Goal: Task Accomplishment & Management: Use online tool/utility

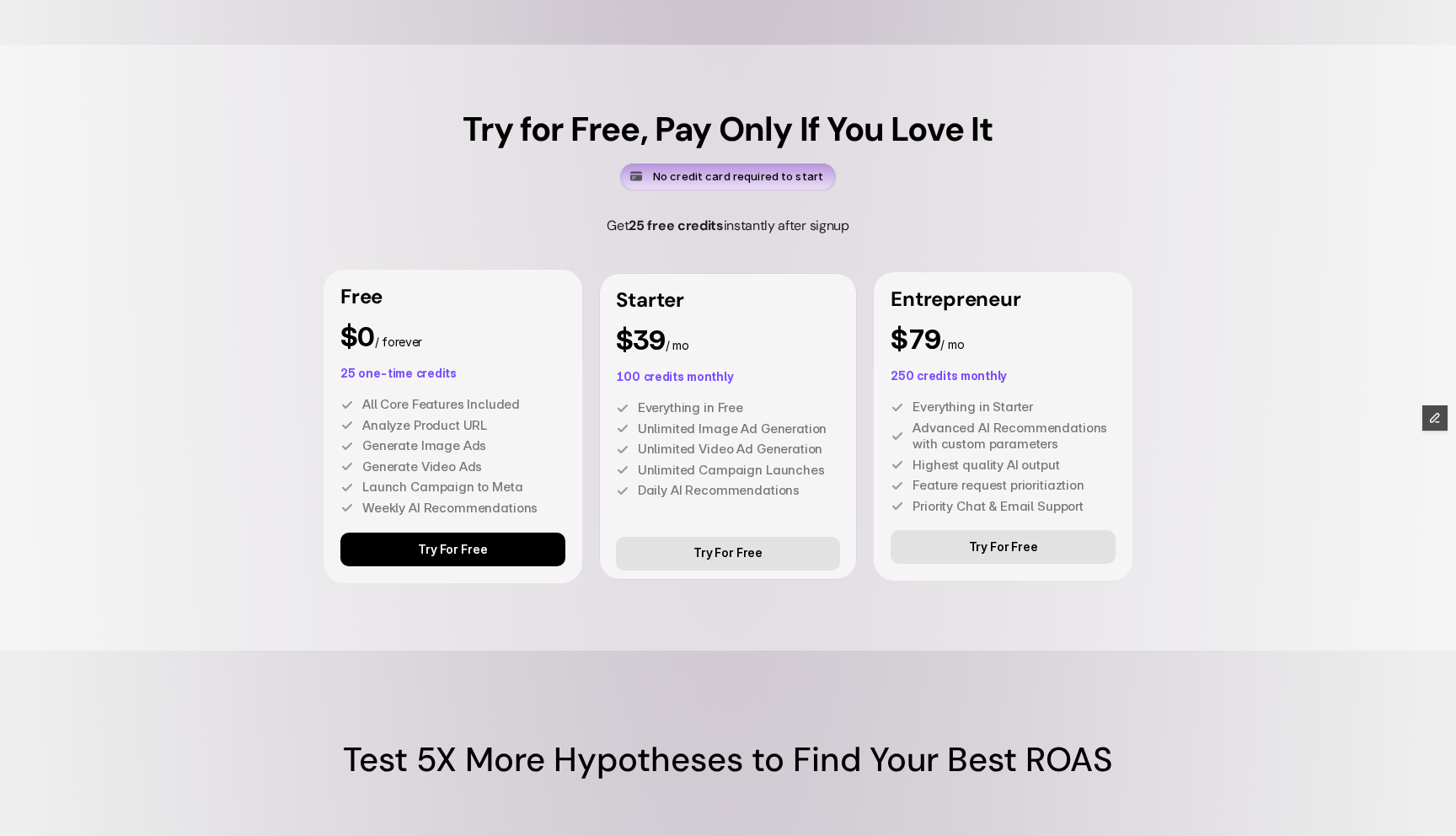
scroll to position [4493, 0]
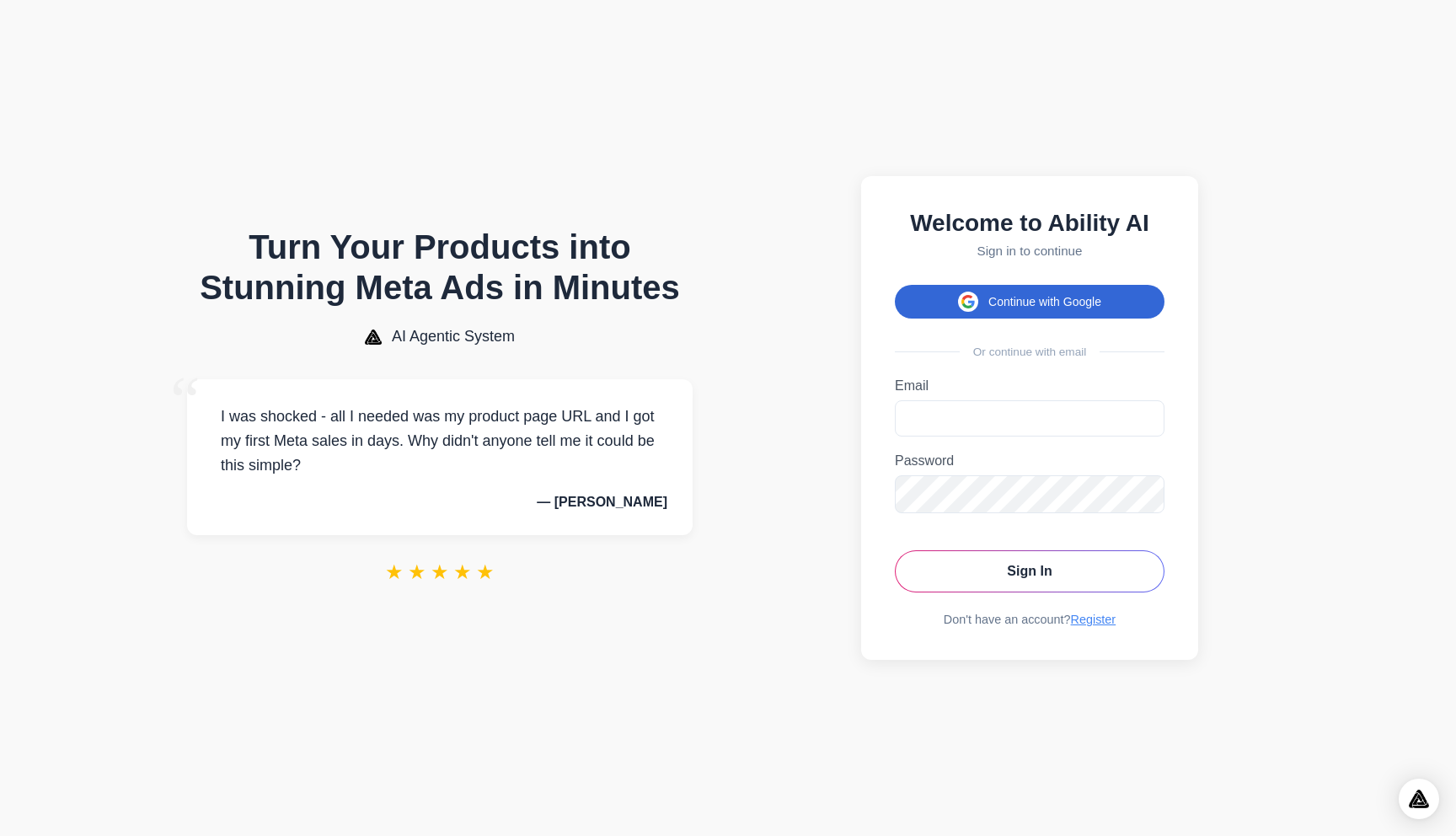
click at [1029, 298] on button "Continue with Google" at bounding box center [1030, 302] width 270 height 34
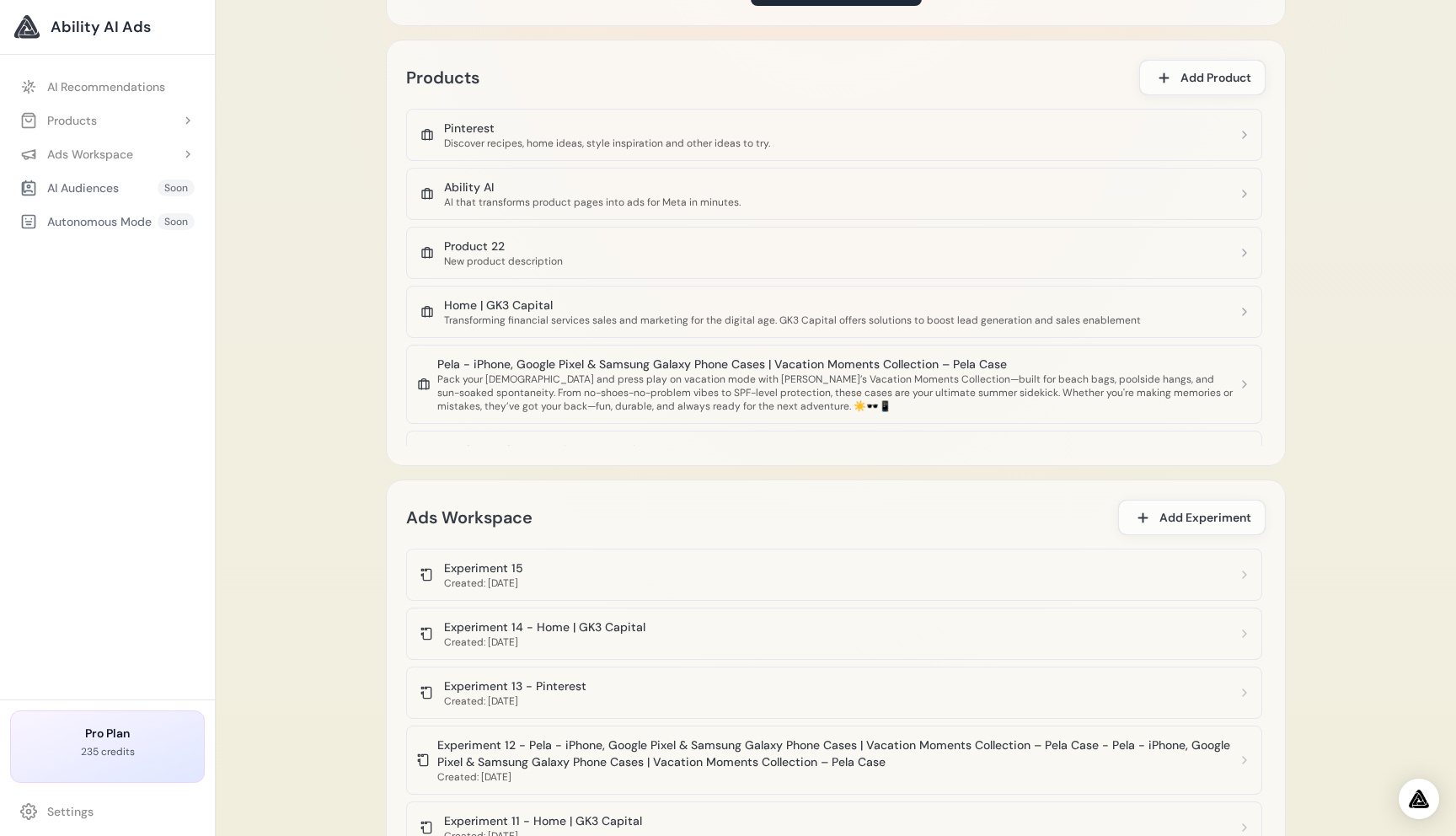
scroll to position [2553, 0]
